Goal: Find specific page/section: Find specific page/section

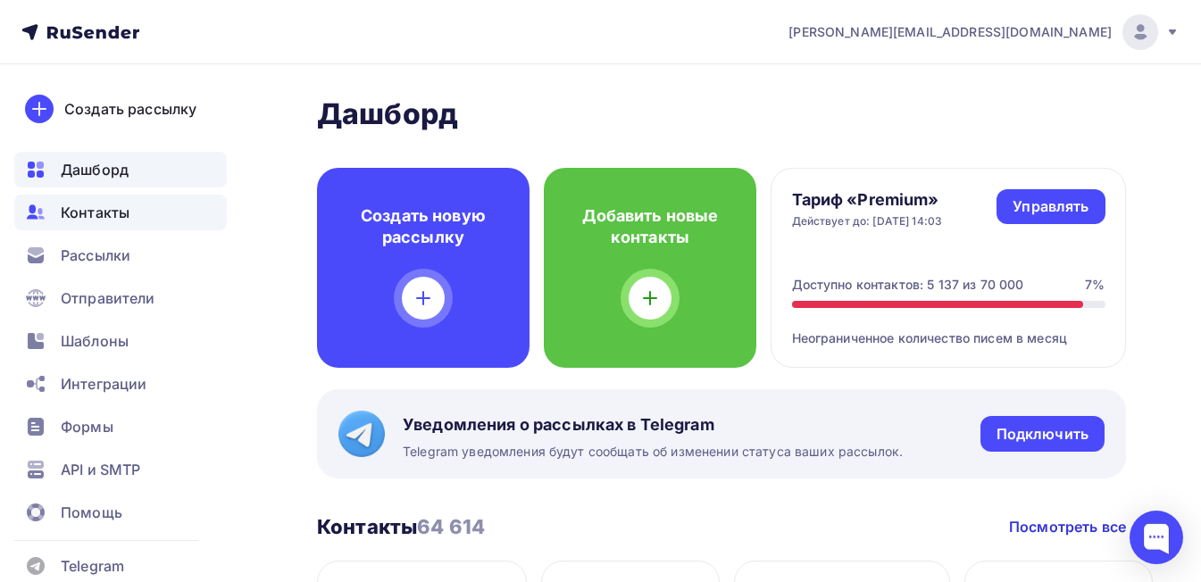
click at [102, 228] on div "Контакты" at bounding box center [120, 213] width 212 height 36
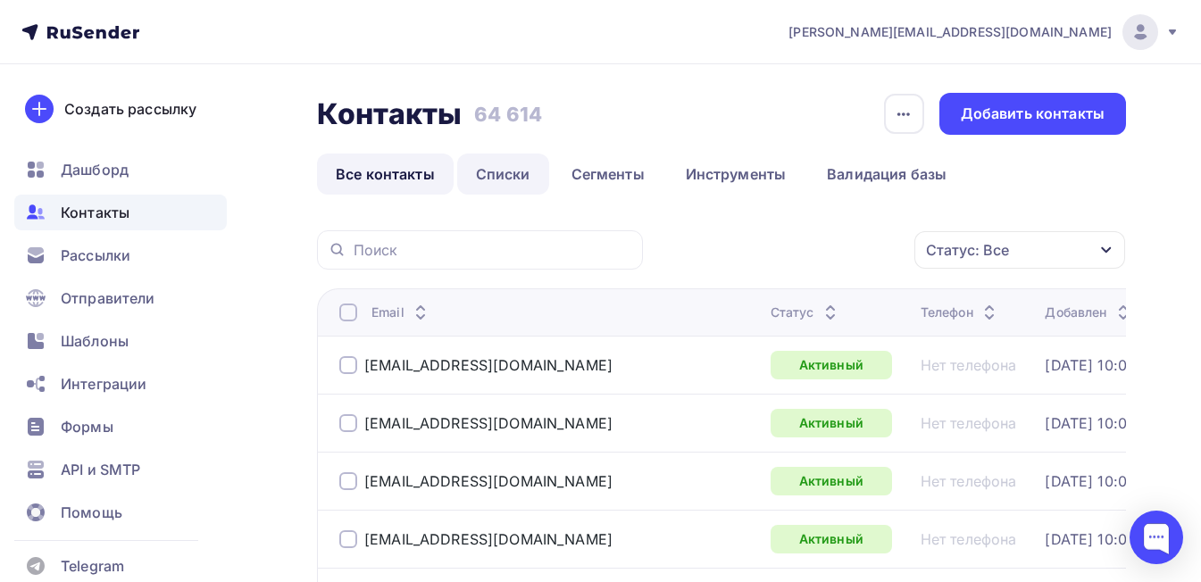
click at [504, 164] on link "Списки" at bounding box center [503, 174] width 92 height 41
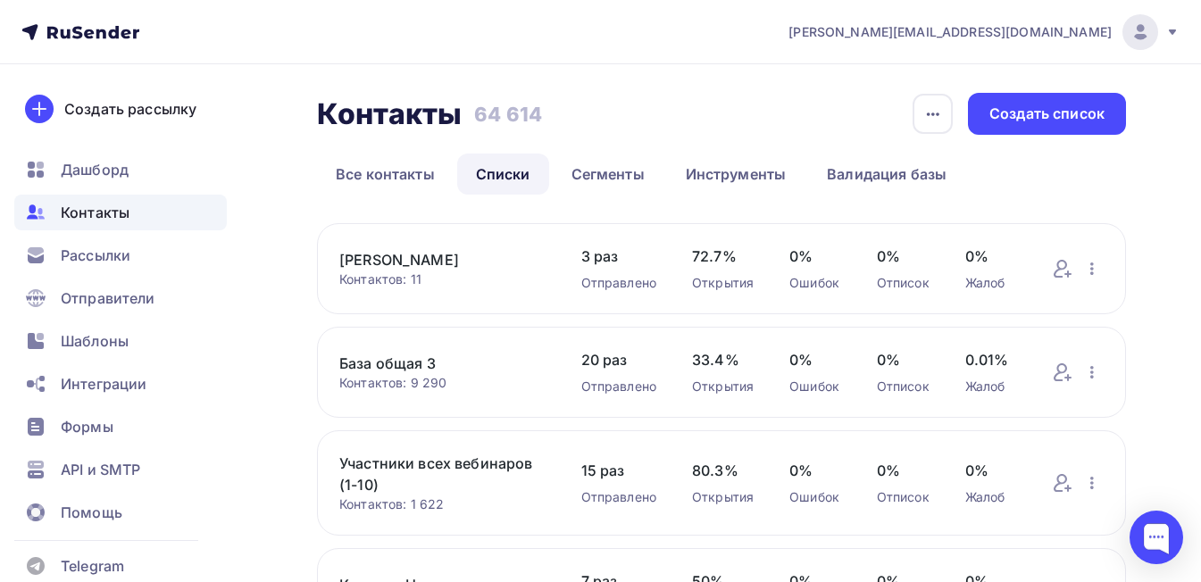
click at [91, 35] on icon at bounding box center [80, 31] width 118 height 21
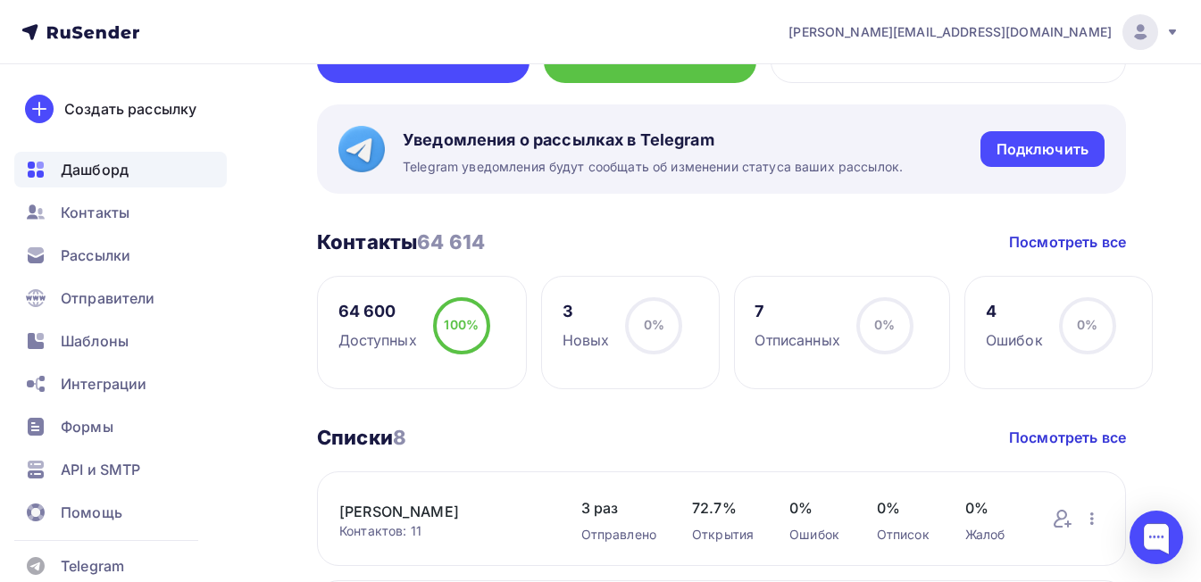
scroll to position [268, 0]
